Goal: Task Accomplishment & Management: Complete application form

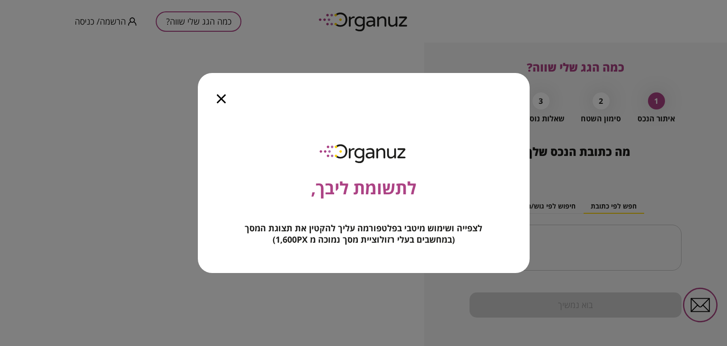
click at [218, 99] on icon "button" at bounding box center [221, 98] width 9 height 9
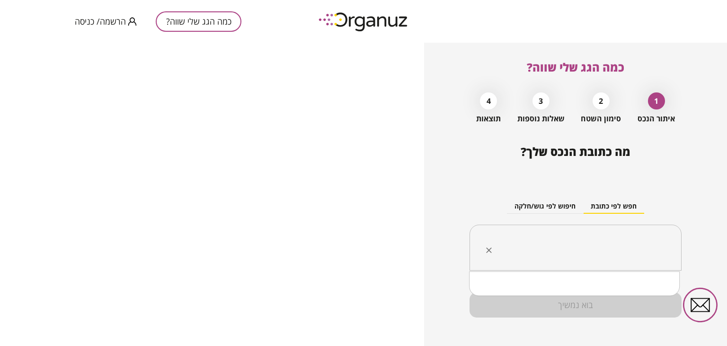
click at [597, 252] on input "text" at bounding box center [579, 248] width 182 height 24
click at [117, 22] on span "הרשמה/ כניסה" at bounding box center [100, 21] width 51 height 9
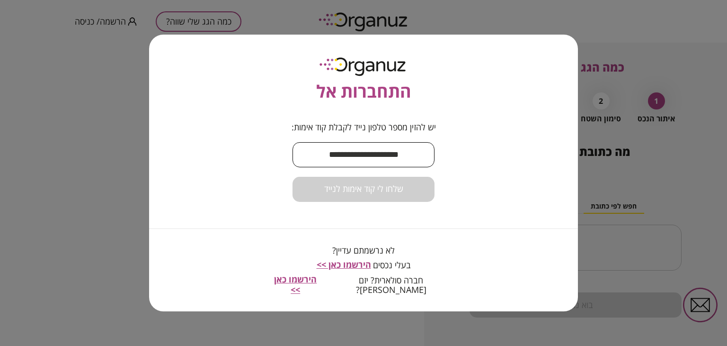
drag, startPoint x: 350, startPoint y: 160, endPoint x: 353, endPoint y: 134, distance: 25.7
click at [350, 160] on input "text" at bounding box center [364, 155] width 142 height 28
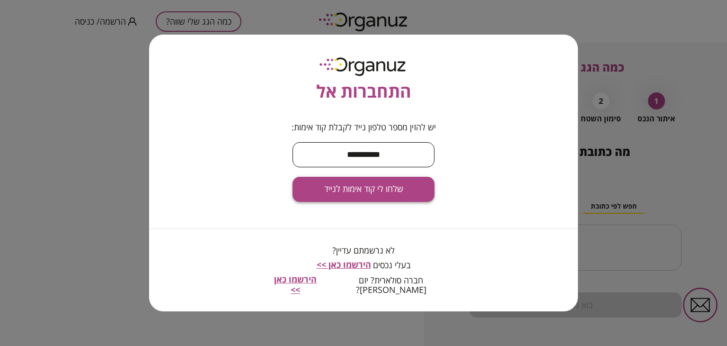
type input "**********"
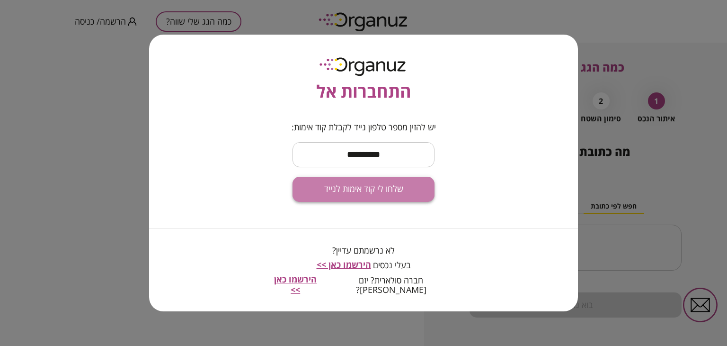
click at [339, 194] on span "שלחו לי קוד אימות לנייד" at bounding box center [363, 189] width 79 height 10
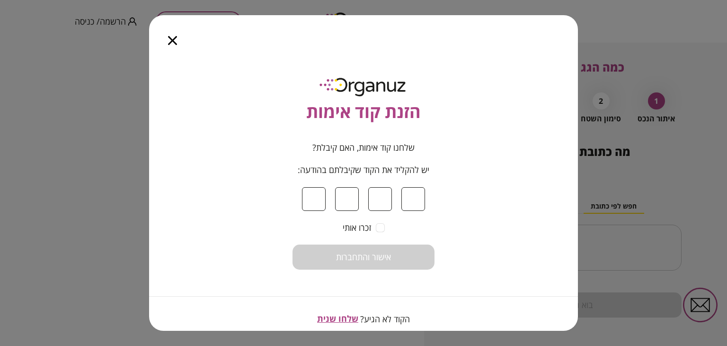
click at [313, 196] on input at bounding box center [314, 199] width 24 height 24
type input "*"
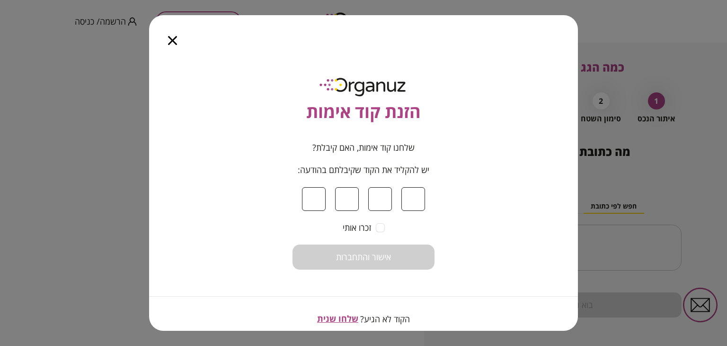
type input "*"
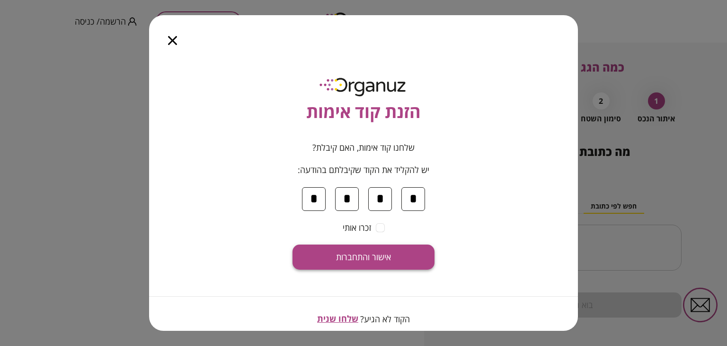
type input "*"
click at [388, 254] on span "אישור והתחברות" at bounding box center [363, 257] width 55 height 10
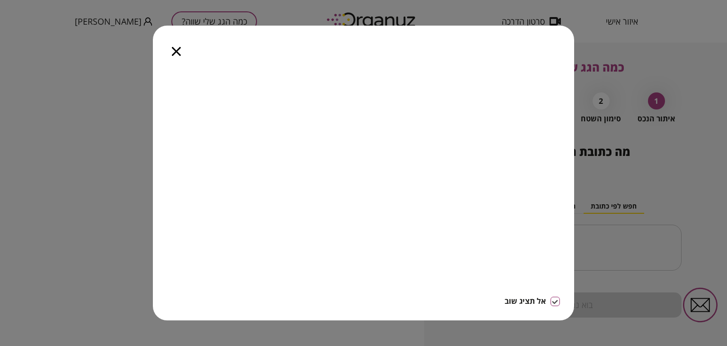
click at [176, 47] on icon "button" at bounding box center [176, 51] width 9 height 9
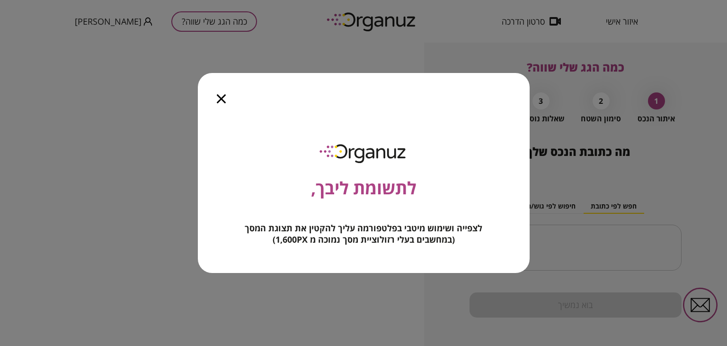
click at [216, 93] on div at bounding box center [221, 93] width 47 height 40
click at [219, 99] on icon "button" at bounding box center [221, 98] width 9 height 9
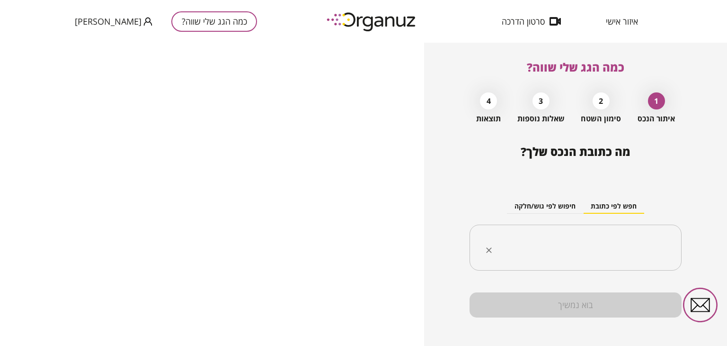
click at [570, 245] on input "text" at bounding box center [579, 248] width 182 height 24
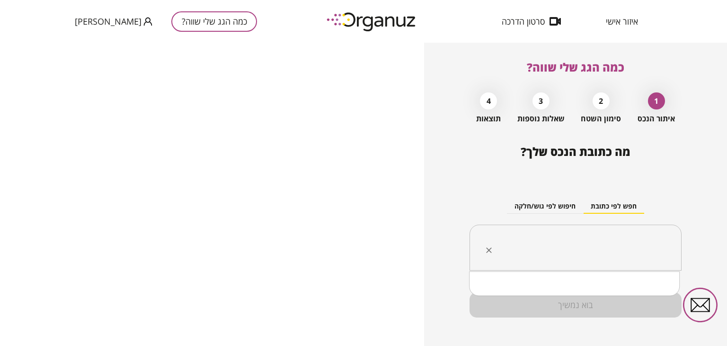
paste input "**********"
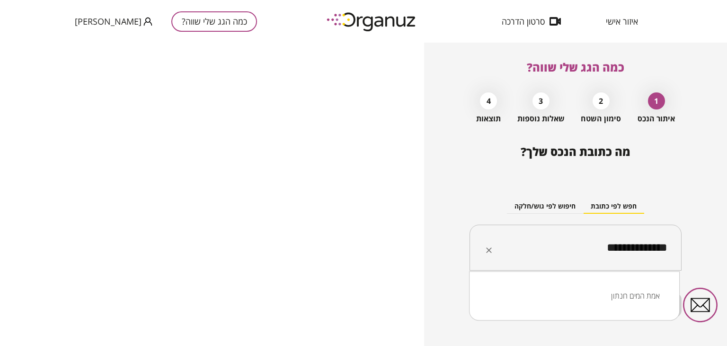
click at [644, 296] on li "אמת המים חנתון" at bounding box center [575, 295] width 186 height 17
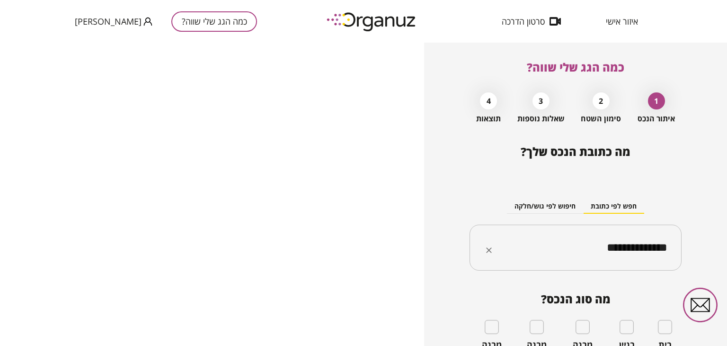
type input "**********"
